Goal: Check status

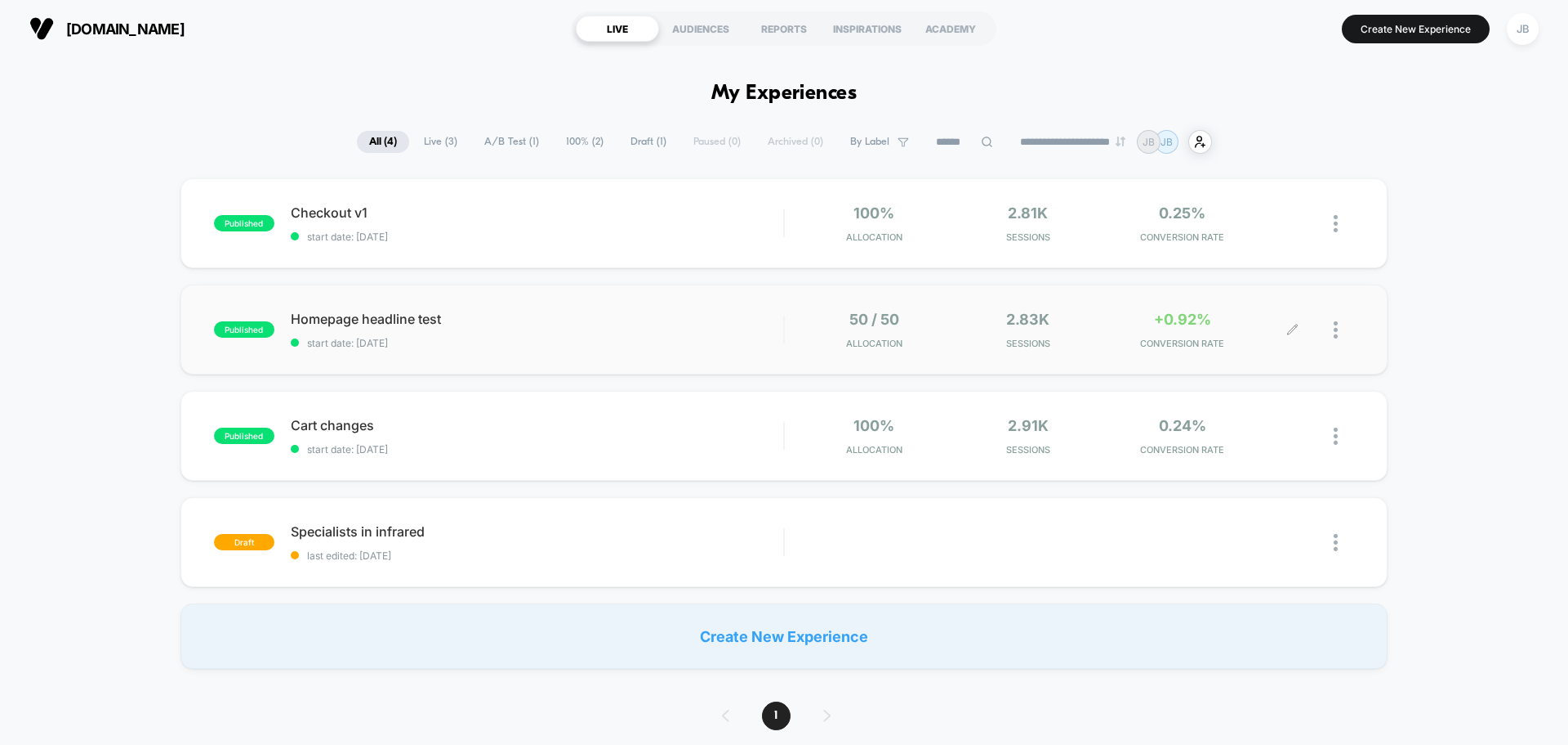
click at [1046, 316] on span "2.83k" at bounding box center [1028, 319] width 43 height 17
